Goal: Information Seeking & Learning: Learn about a topic

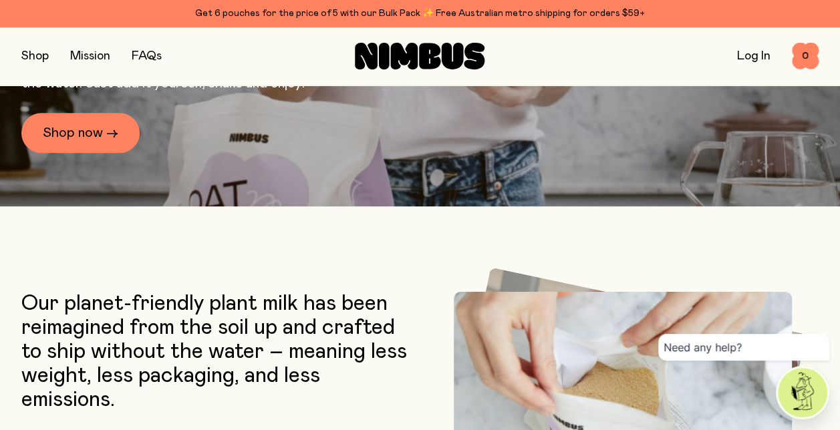
scroll to position [251, 0]
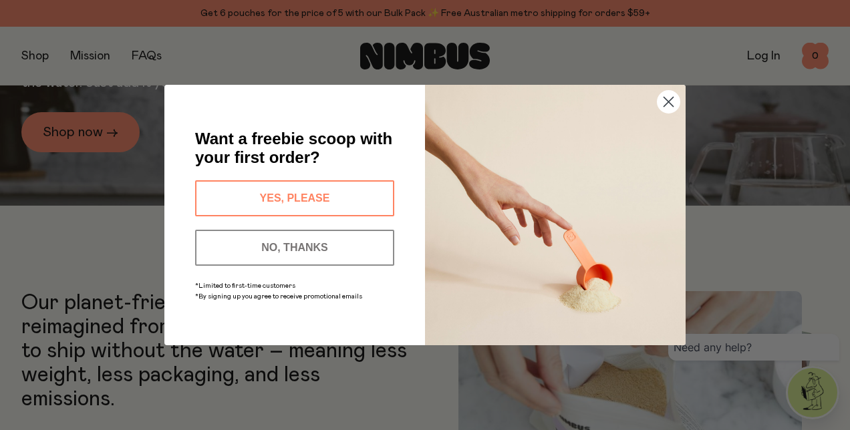
click at [670, 101] on icon "Close dialog" at bounding box center [668, 102] width 9 height 9
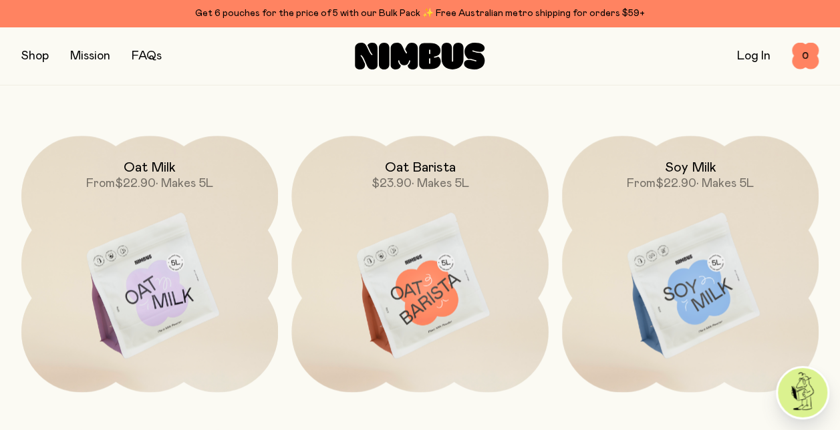
scroll to position [1022, 0]
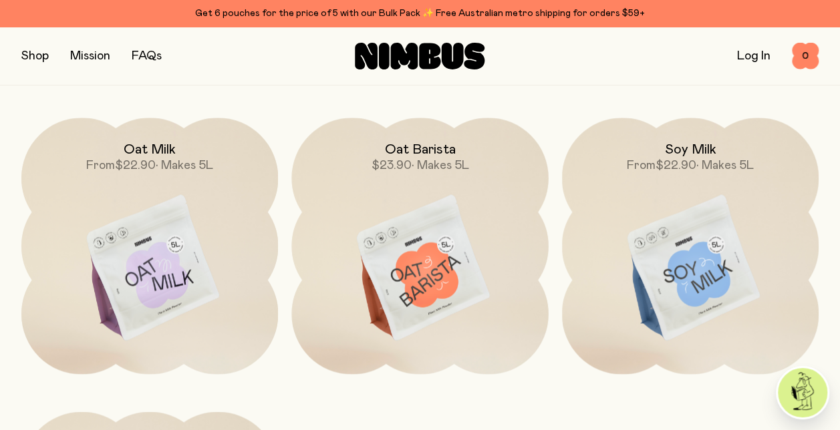
click at [682, 146] on h2 "Soy Milk" at bounding box center [689, 150] width 51 height 16
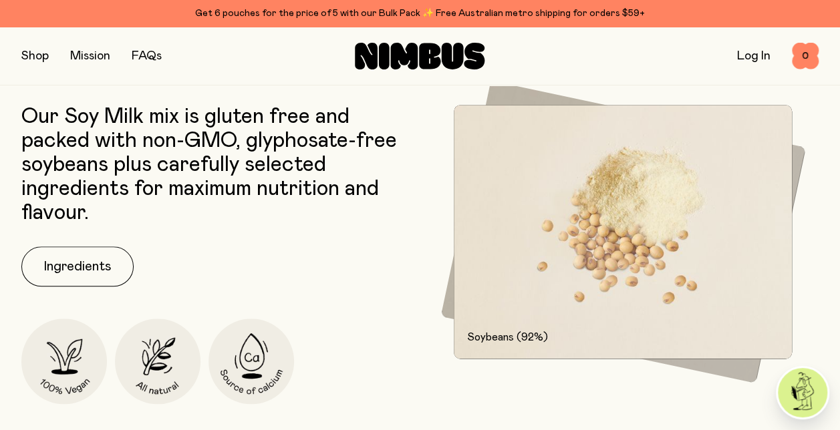
scroll to position [614, 0]
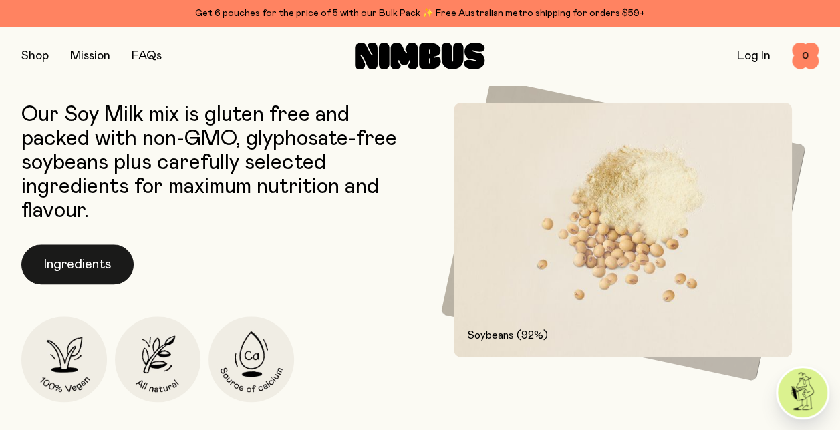
click at [64, 259] on button "Ingredients" at bounding box center [77, 265] width 112 height 40
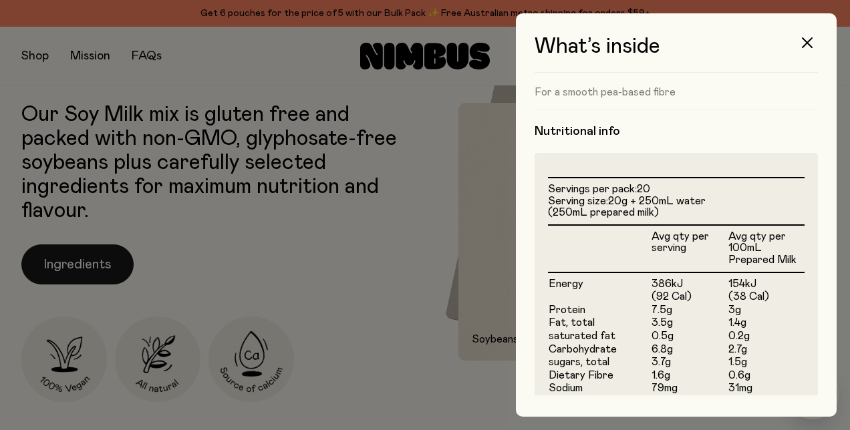
scroll to position [263, 0]
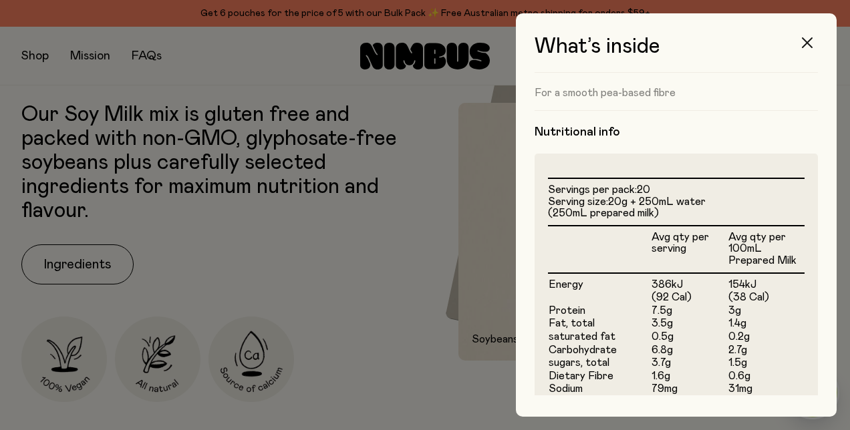
click at [811, 34] on button "button" at bounding box center [807, 43] width 32 height 32
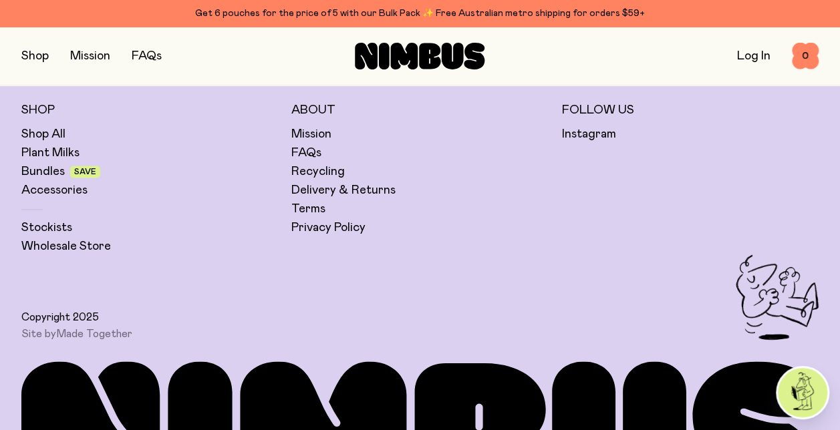
scroll to position [3445, 0]
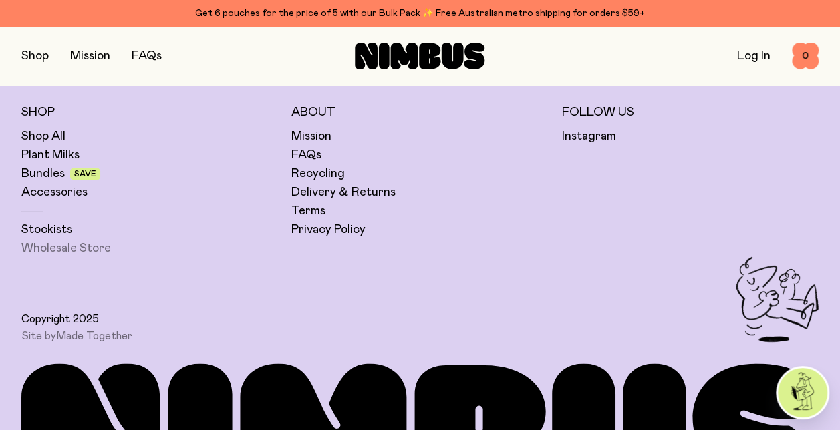
click at [78, 255] on link "Wholesale Store" at bounding box center [66, 249] width 90 height 16
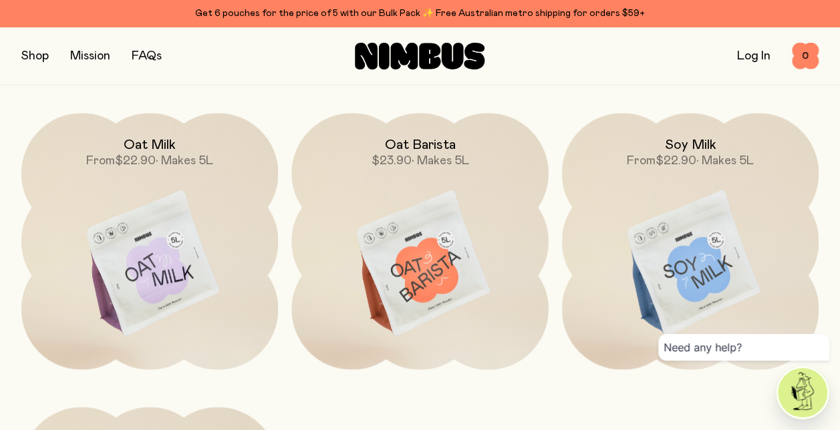
scroll to position [1024, 0]
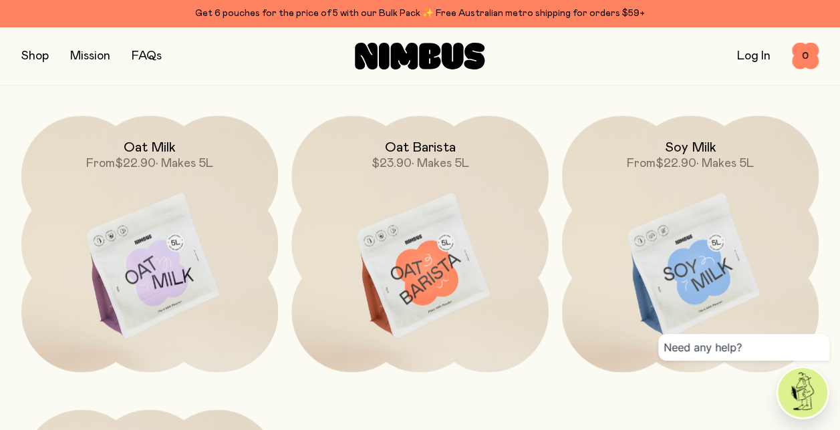
click at [173, 240] on img at bounding box center [149, 267] width 257 height 302
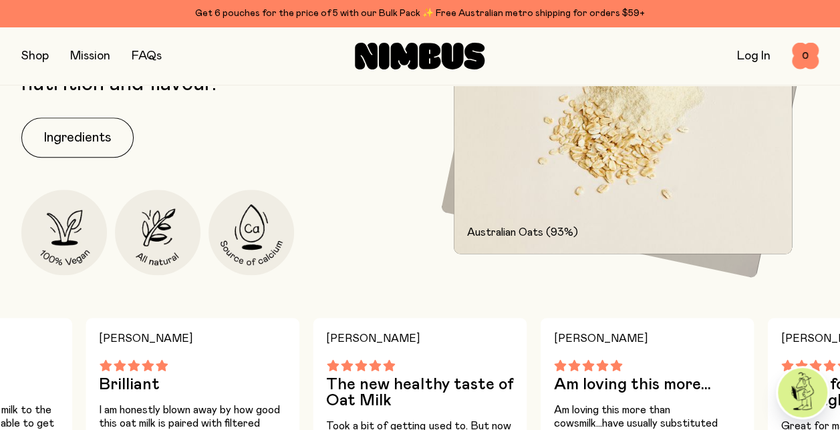
scroll to position [619, 0]
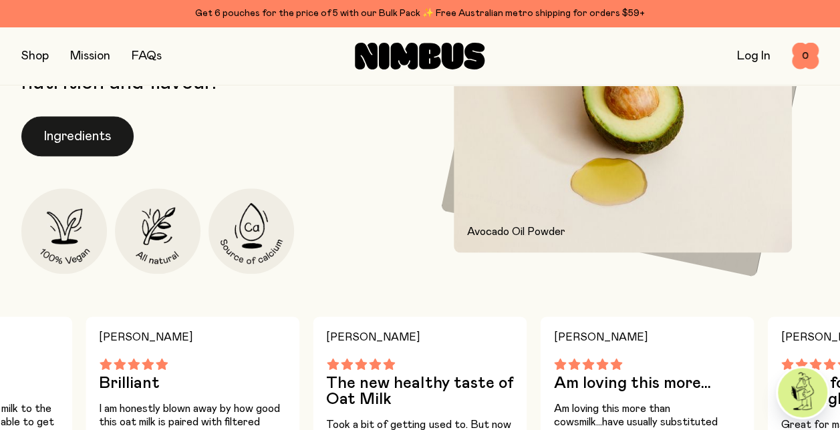
click at [91, 132] on button "Ingredients" at bounding box center [77, 136] width 112 height 40
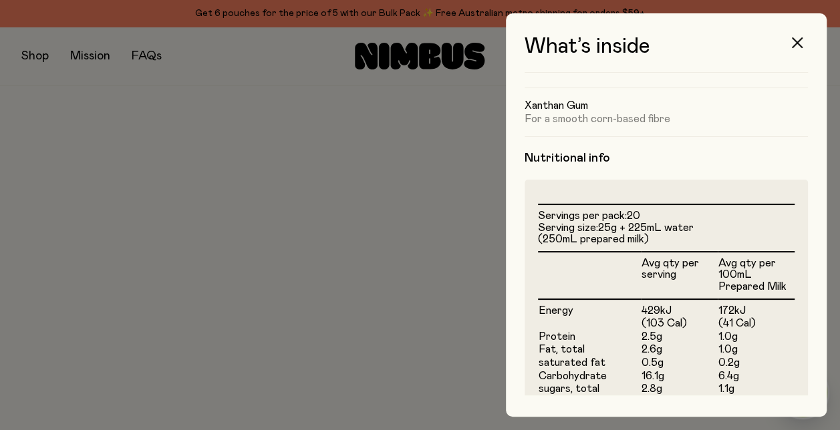
scroll to position [238, 0]
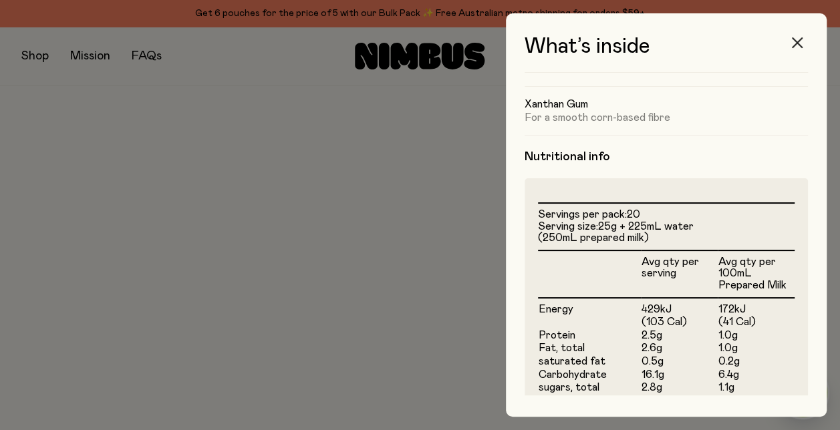
click at [793, 39] on icon "button" at bounding box center [797, 42] width 11 height 11
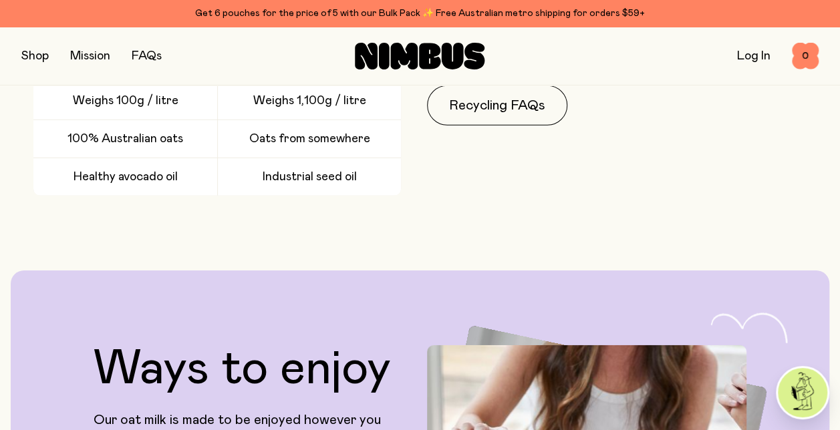
scroll to position [1980, 0]
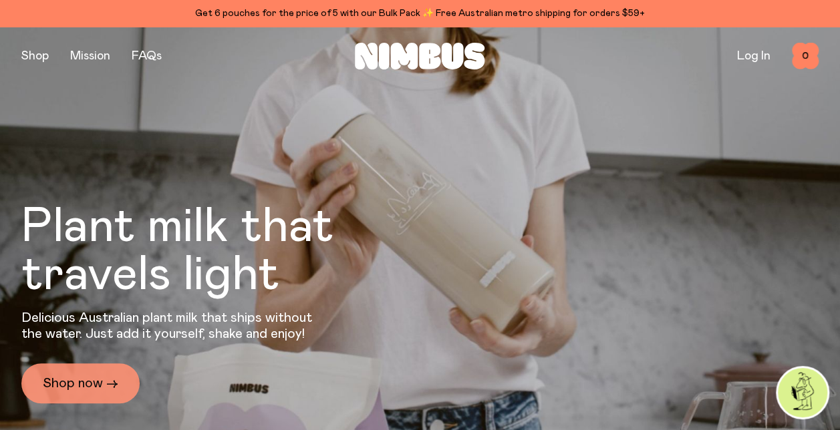
click at [102, 382] on link "Shop now →" at bounding box center [80, 384] width 118 height 40
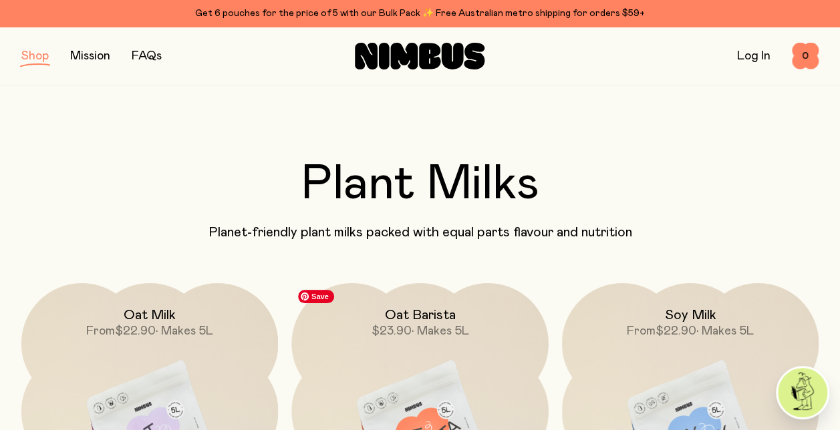
click at [358, 370] on img at bounding box center [419, 434] width 257 height 302
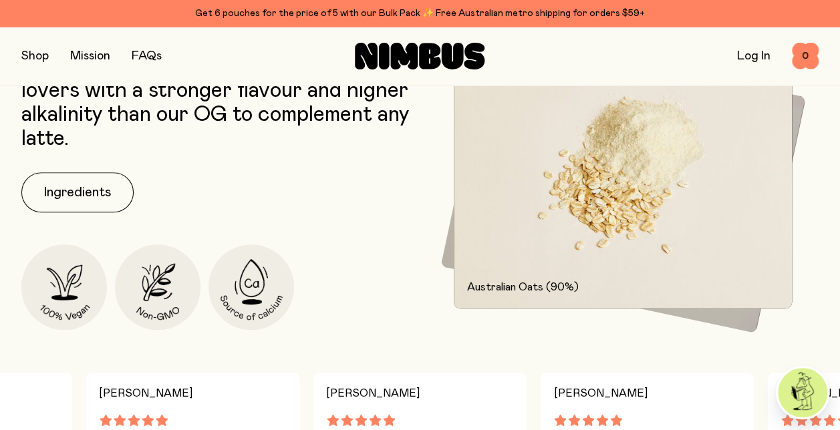
scroll to position [558, 0]
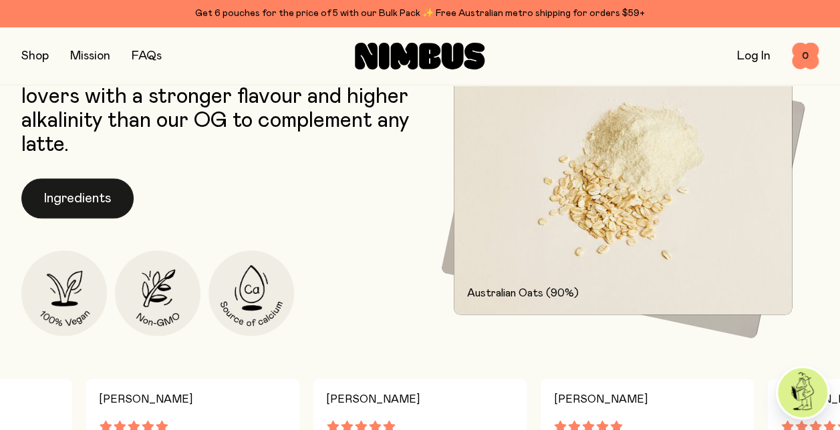
click at [86, 188] on button "Ingredients" at bounding box center [77, 198] width 112 height 40
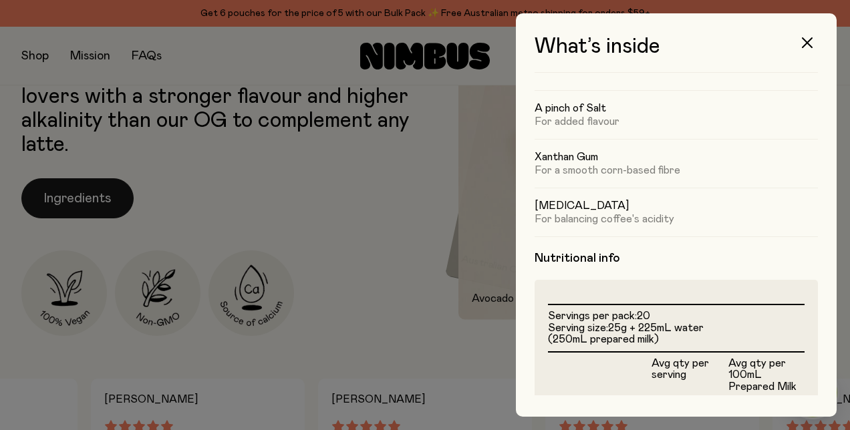
scroll to position [166, 0]
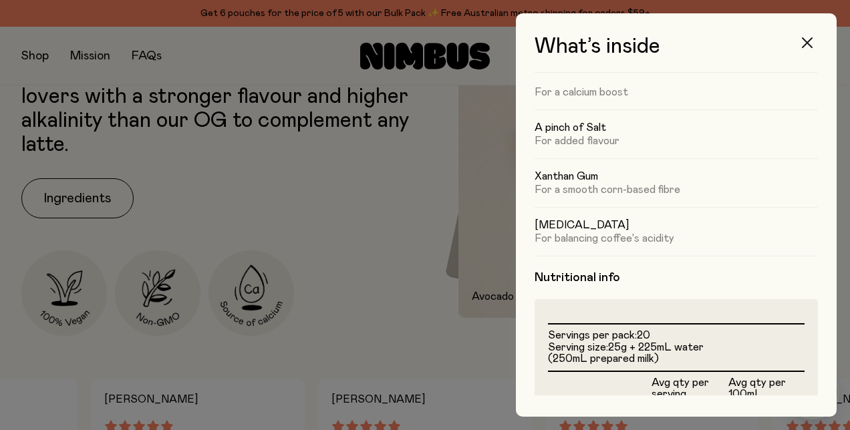
click at [805, 37] on icon "button" at bounding box center [807, 42] width 11 height 11
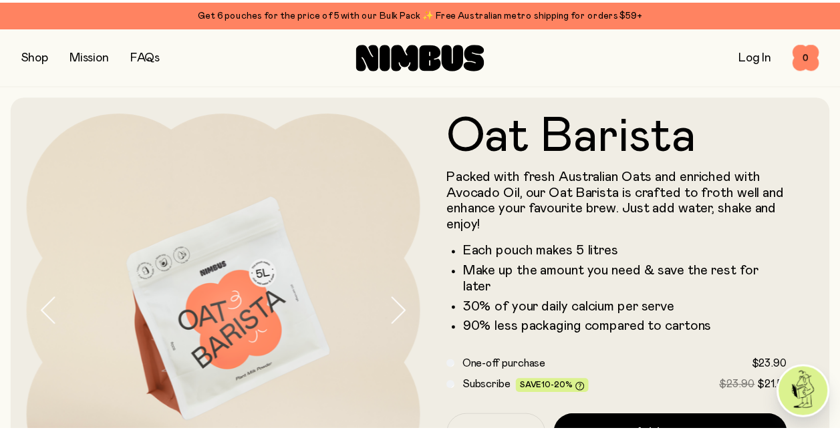
scroll to position [558, 0]
